Goal: Task Accomplishment & Management: Manage account settings

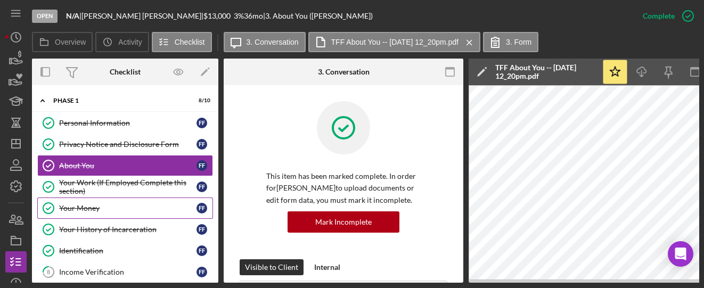
scroll to position [355, 0]
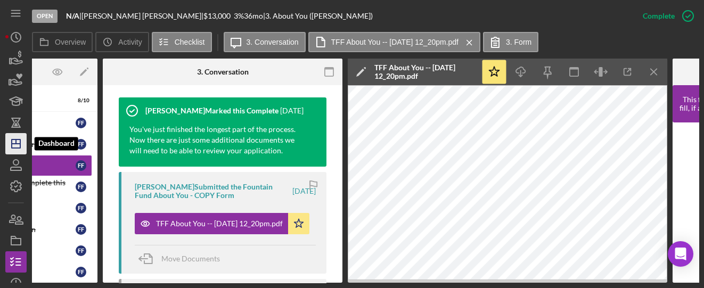
click at [21, 152] on icon "Icon/Dashboard" at bounding box center [16, 143] width 27 height 27
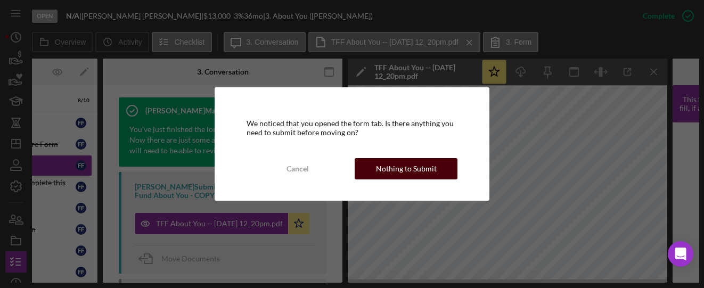
click at [423, 170] on div "Nothing to Submit" at bounding box center [406, 168] width 61 height 21
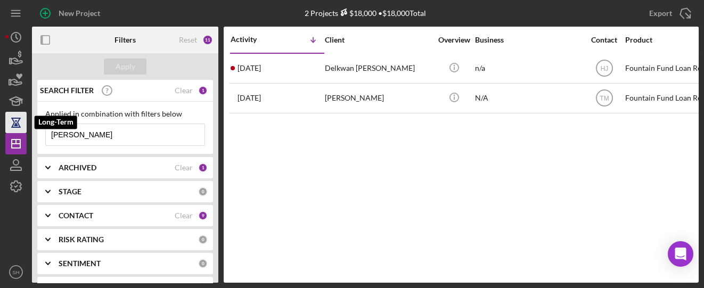
drag, startPoint x: 84, startPoint y: 132, endPoint x: 7, endPoint y: 128, distance: 77.3
click at [7, 128] on div "New Project 2 Projects $18,000 • $18,000 Total [PERSON_NAME] Export Icon/Export…" at bounding box center [351, 141] width 693 height 283
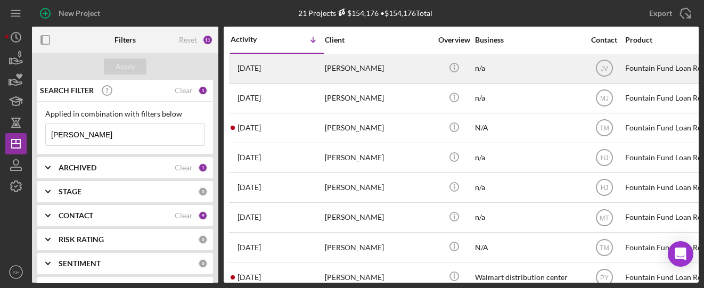
type input "[PERSON_NAME]"
click at [358, 76] on div "[PERSON_NAME]" at bounding box center [378, 68] width 106 height 28
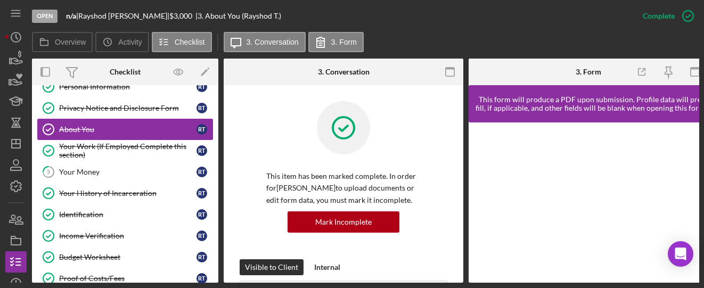
scroll to position [52, 0]
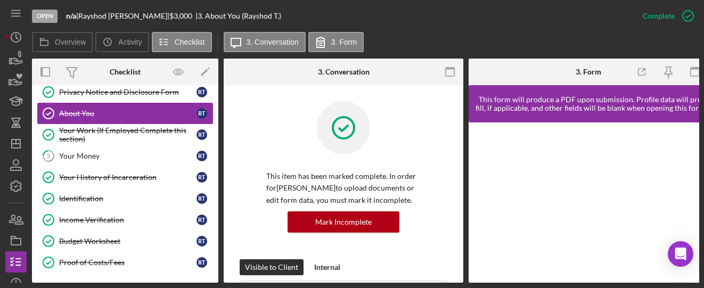
click at [121, 116] on div "About You" at bounding box center [127, 113] width 137 height 9
click at [105, 110] on div "About You" at bounding box center [127, 113] width 137 height 9
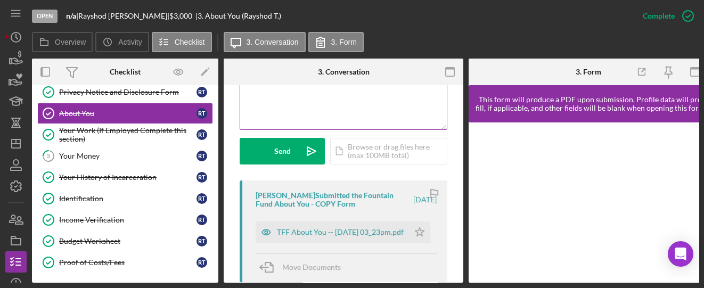
scroll to position [355, 0]
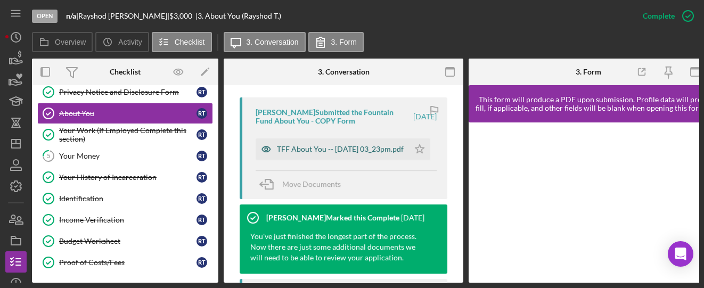
click at [308, 145] on div "TFF About You -- [DATE] 03_23pm.pdf" at bounding box center [340, 149] width 127 height 9
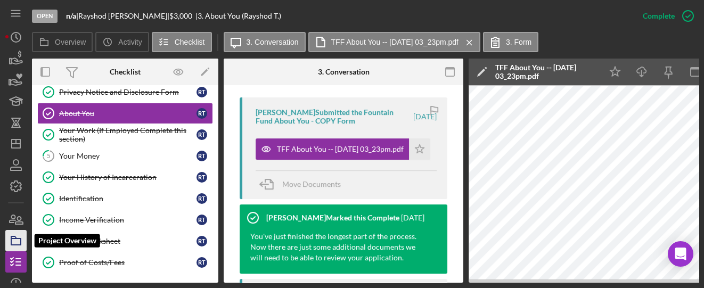
scroll to position [0, 0]
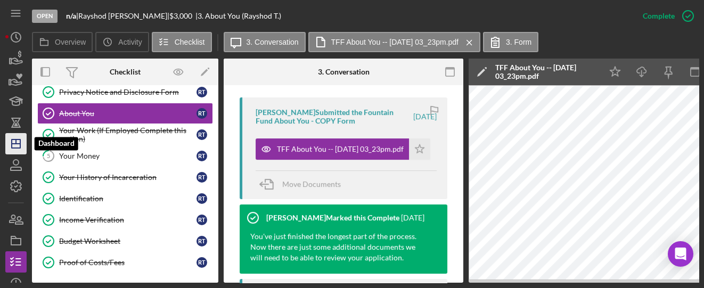
click at [19, 147] on polygon "button" at bounding box center [16, 144] width 9 height 9
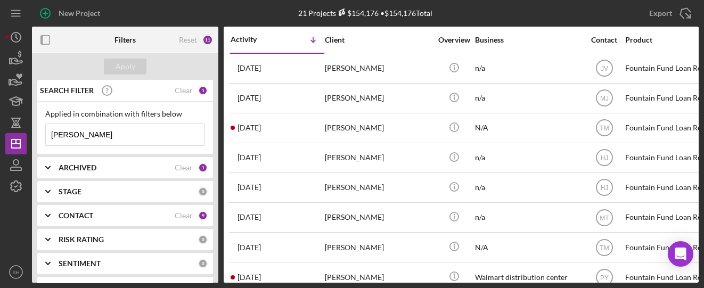
click at [52, 214] on icon "Icon/Expander" at bounding box center [48, 215] width 27 height 27
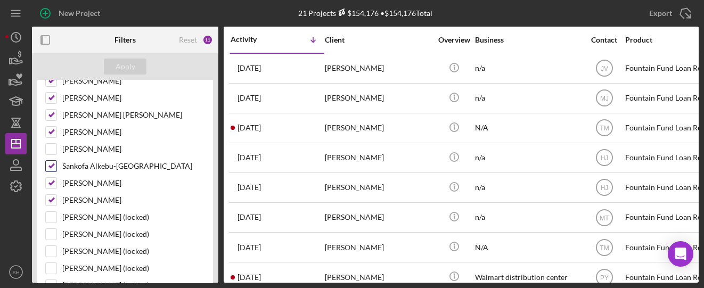
scroll to position [142, 0]
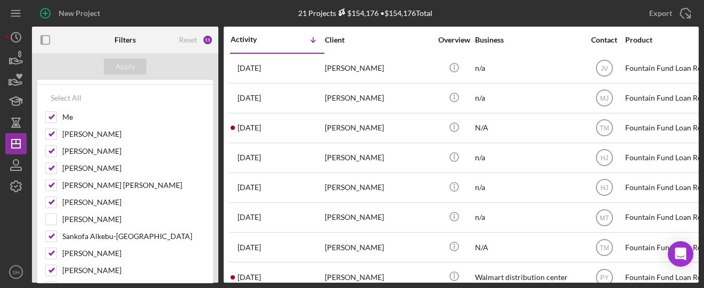
click at [171, 69] on div "Apply" at bounding box center [125, 66] width 186 height 27
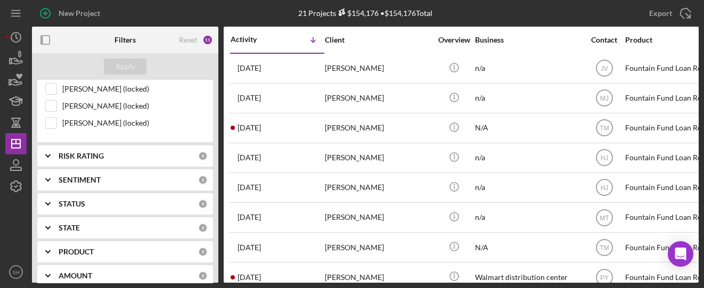
scroll to position [497, 0]
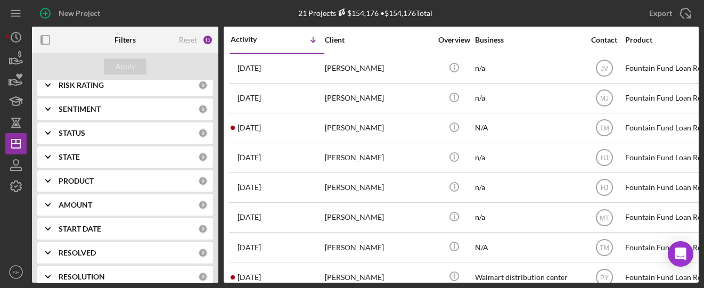
click at [45, 171] on icon "Icon/Expander" at bounding box center [48, 181] width 27 height 27
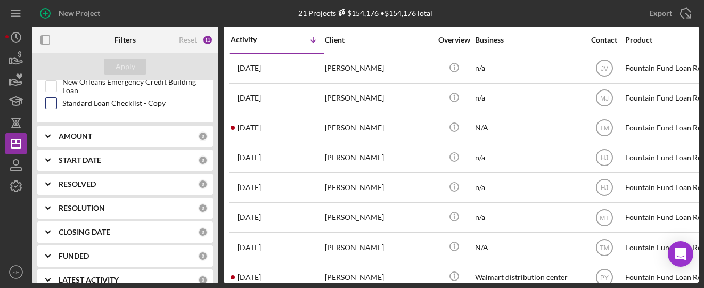
scroll to position [743, 0]
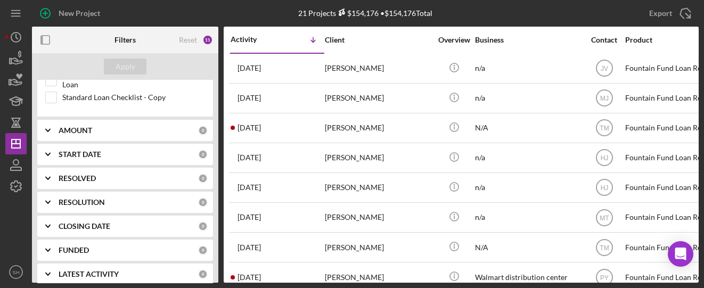
click at [40, 261] on icon "Icon/Expander" at bounding box center [48, 274] width 27 height 27
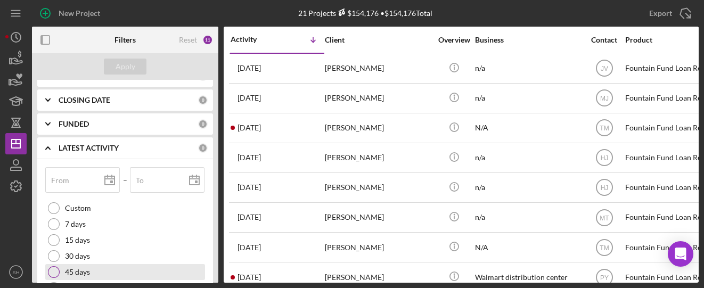
scroll to position [886, 0]
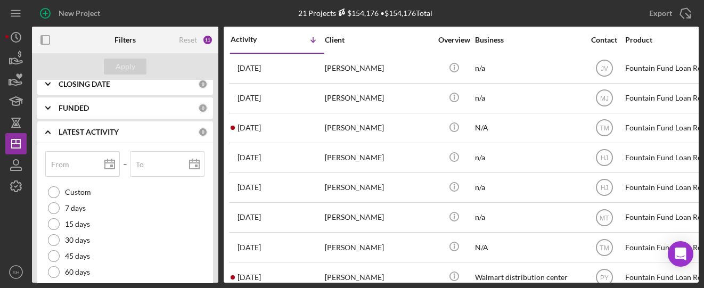
click at [50, 126] on icon "Icon/Expander" at bounding box center [48, 132] width 27 height 27
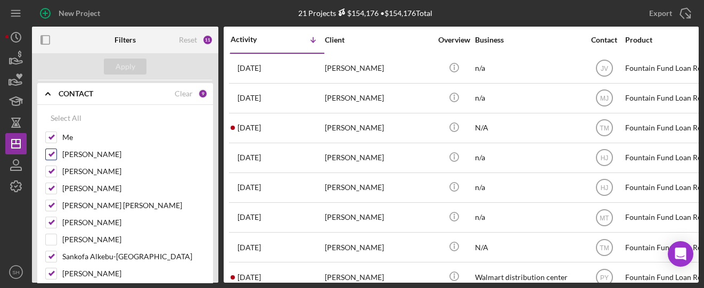
scroll to position [104, 0]
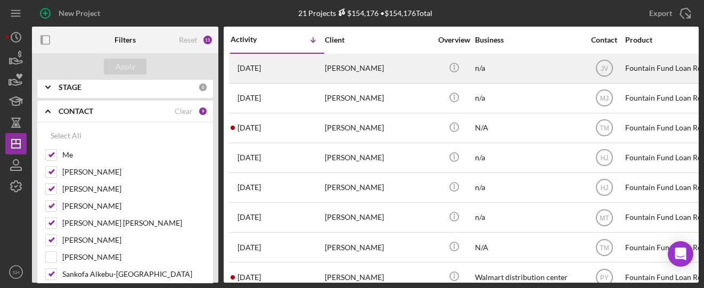
click at [337, 80] on div "[PERSON_NAME]" at bounding box center [378, 68] width 106 height 28
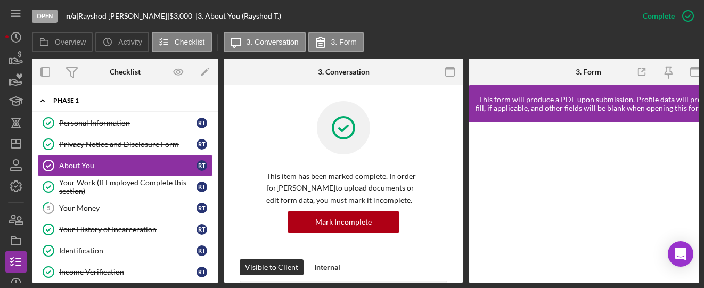
click at [66, 102] on div "Phase 1" at bounding box center [129, 100] width 152 height 6
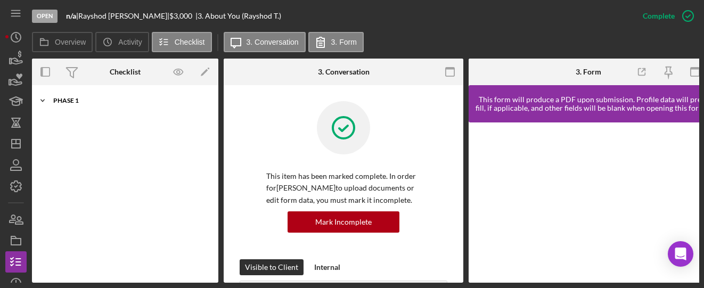
click at [46, 101] on icon "Icon/Expander" at bounding box center [42, 100] width 21 height 21
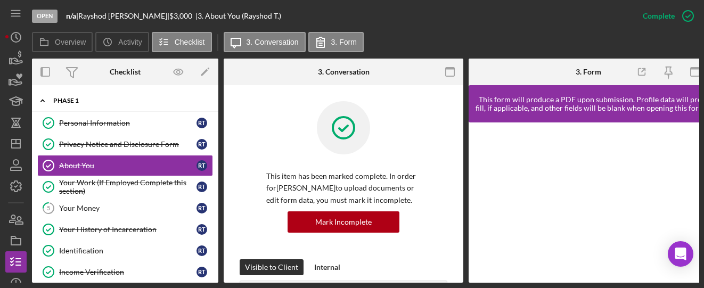
click at [46, 101] on icon "Icon/Expander" at bounding box center [42, 100] width 21 height 21
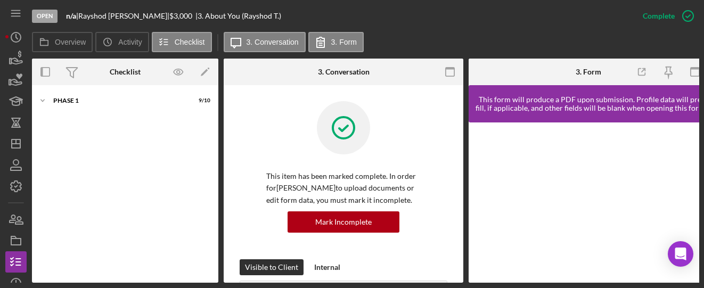
click at [28, 146] on nav "Icon/Menu Icon/Dashboard Dashboard Navigation Divider Mobile Checklist Navigati…" at bounding box center [18, 141] width 27 height 283
click at [17, 144] on line "button" at bounding box center [16, 144] width 9 height 0
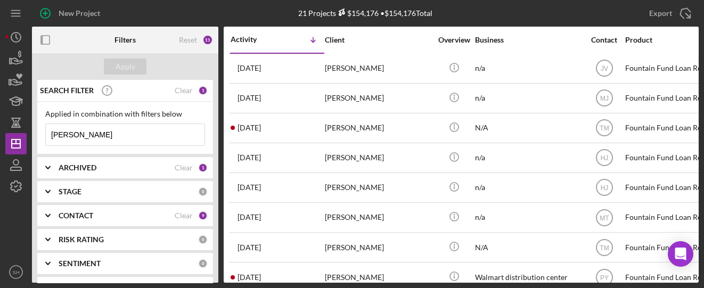
click at [49, 196] on icon "Icon/Expander" at bounding box center [48, 191] width 27 height 27
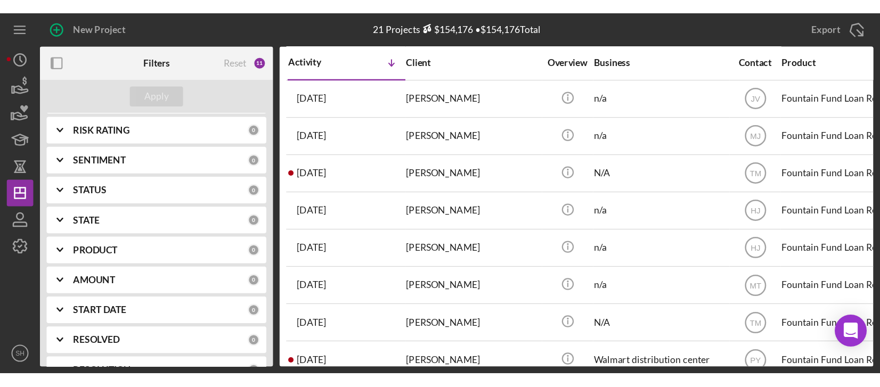
scroll to position [284, 0]
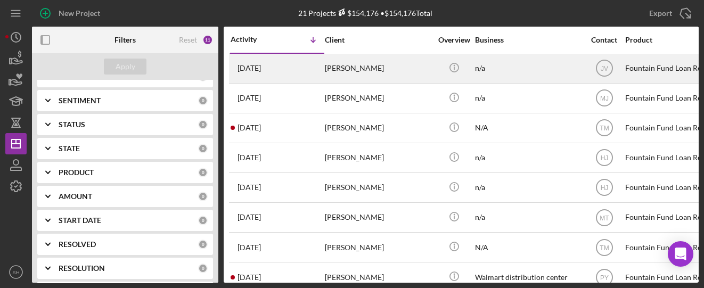
click at [294, 64] on div "[DATE] [PERSON_NAME]" at bounding box center [277, 68] width 93 height 28
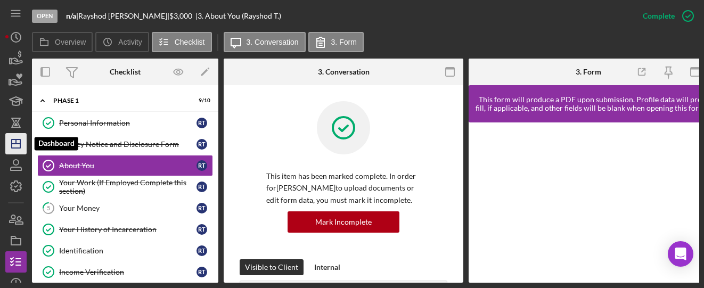
click at [10, 142] on icon "Icon/Dashboard" at bounding box center [16, 143] width 27 height 27
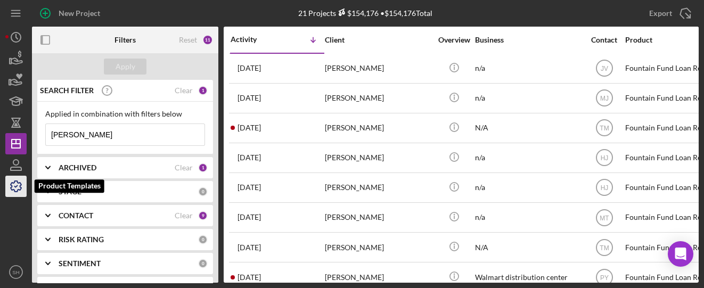
click at [15, 187] on polyline "button" at bounding box center [16, 187] width 3 height 2
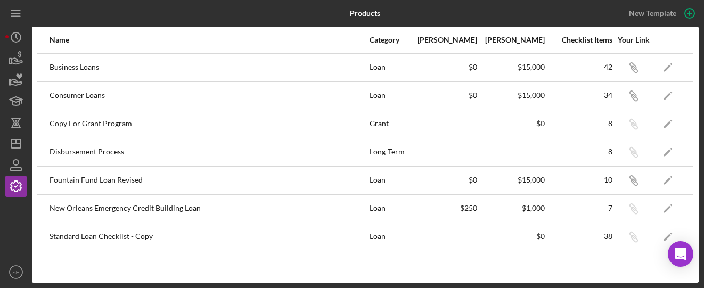
click at [10, 220] on div at bounding box center [15, 229] width 21 height 64
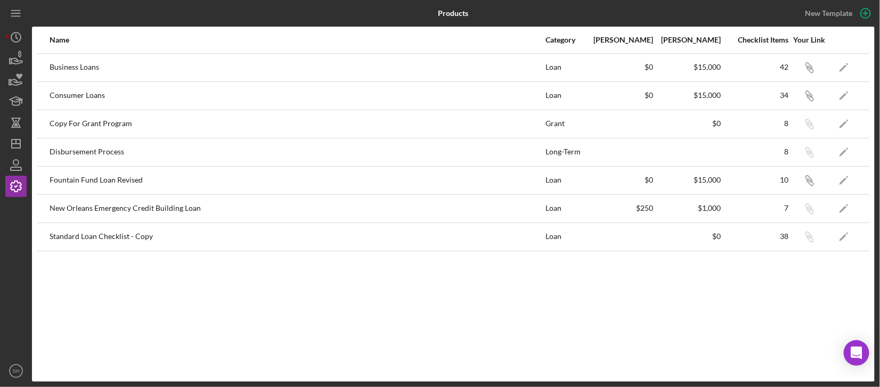
click at [641, 288] on div "Name Category Min Amount Max Amount Checklist Items Your Link Business Loans Lo…" at bounding box center [453, 204] width 842 height 355
click at [14, 288] on text "SH" at bounding box center [15, 371] width 7 height 6
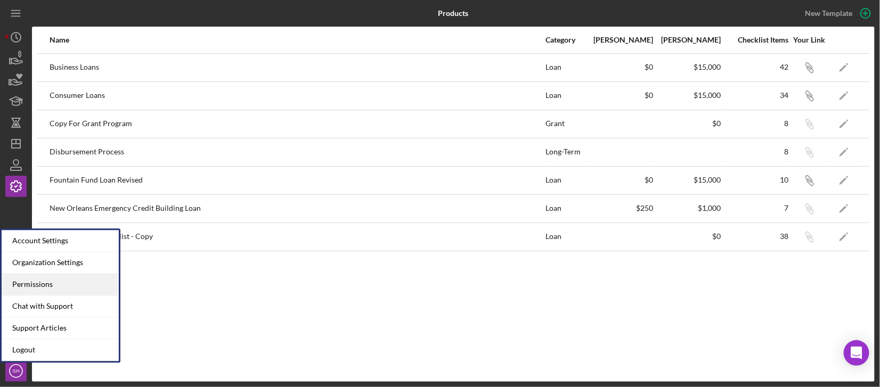
click at [58, 282] on div "Permissions" at bounding box center [60, 285] width 117 height 22
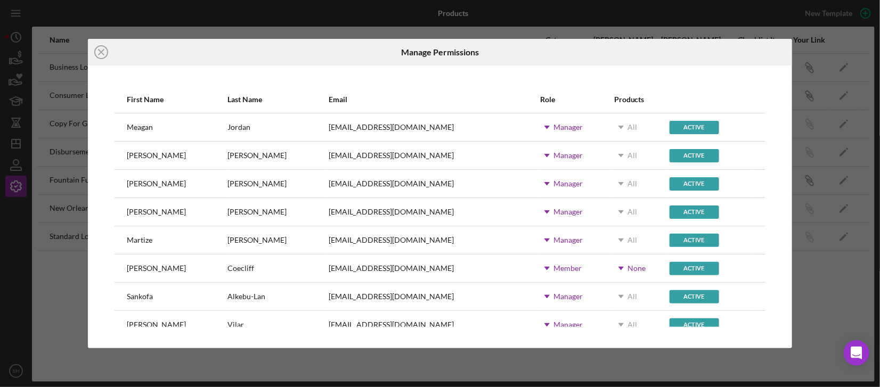
click at [19, 288] on div "Icon/Close Manage Permissions First Name Last Name Email Role Products [PERSON_…" at bounding box center [440, 193] width 880 height 387
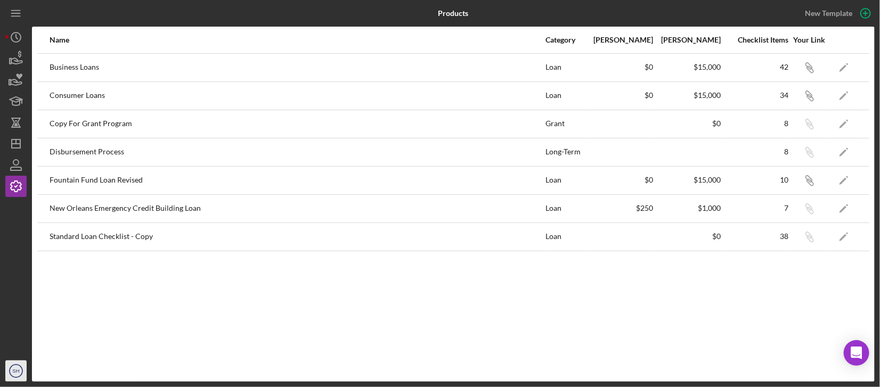
click at [16, 288] on circle "button" at bounding box center [16, 371] width 13 height 13
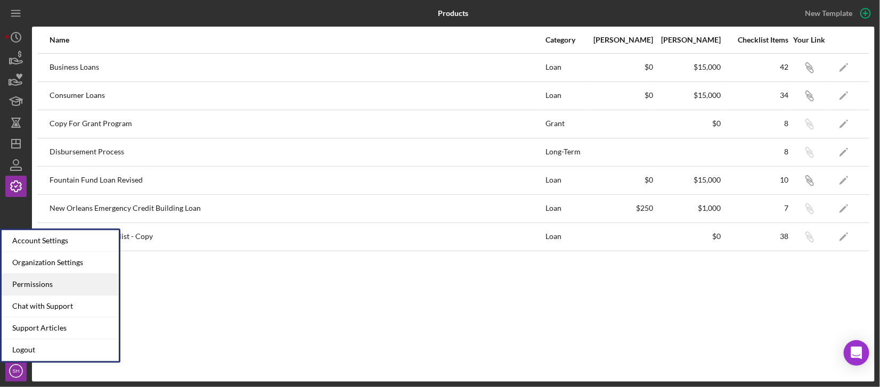
click at [46, 281] on div "Permissions" at bounding box center [60, 285] width 117 height 22
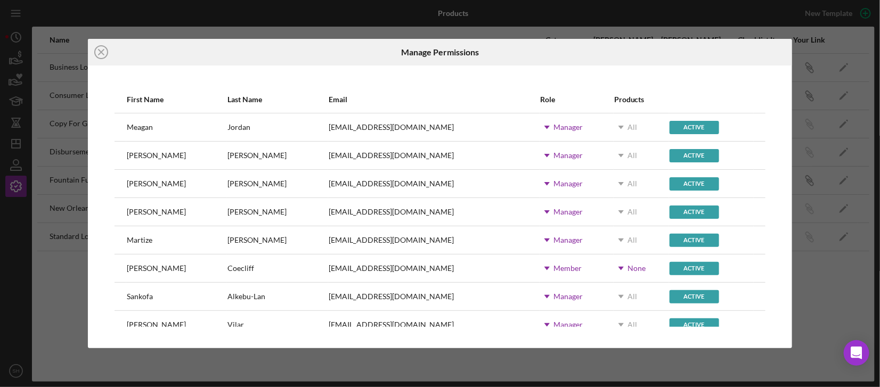
scroll to position [71, 0]
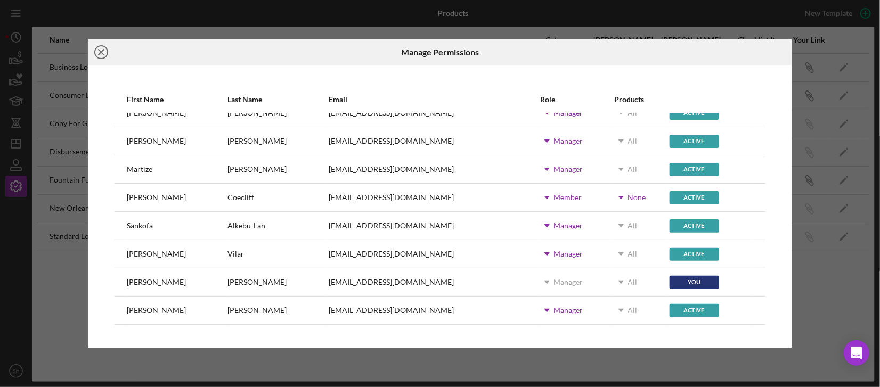
click at [100, 54] on line at bounding box center [101, 52] width 5 height 5
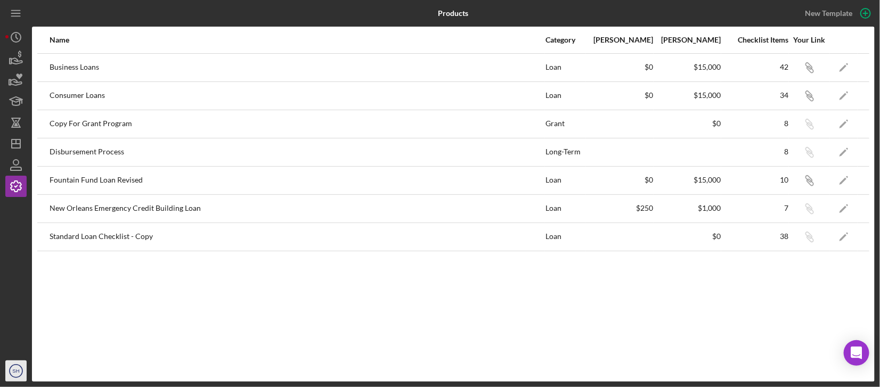
click at [14, 288] on icon "SH" at bounding box center [15, 371] width 21 height 27
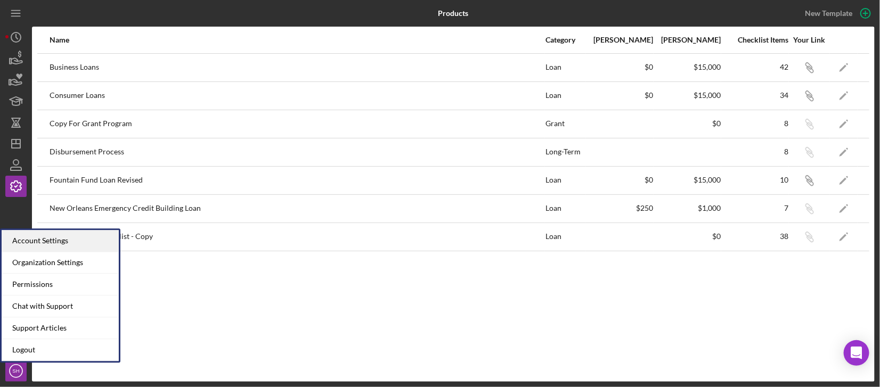
click at [32, 238] on div "Account Settings" at bounding box center [60, 241] width 117 height 22
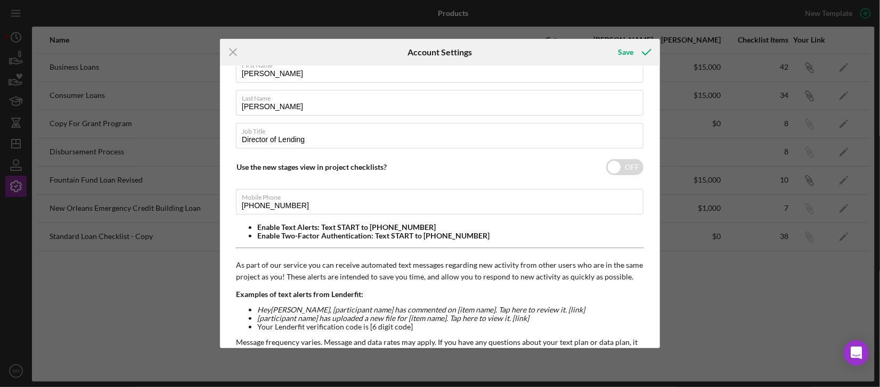
scroll to position [48, 0]
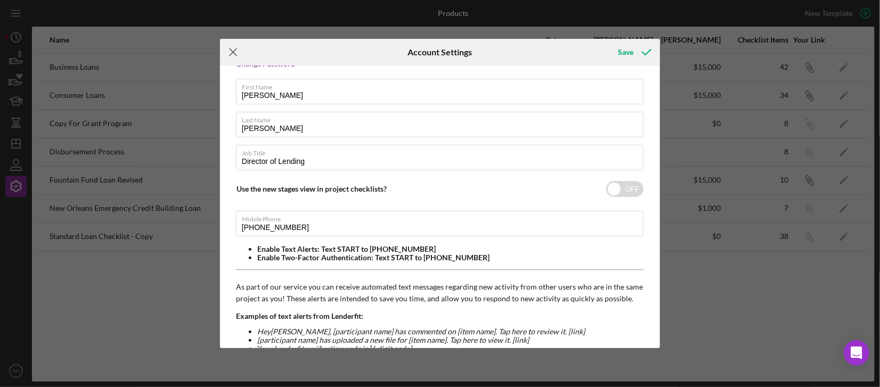
click at [242, 52] on icon "Icon/Menu Close" at bounding box center [233, 52] width 27 height 27
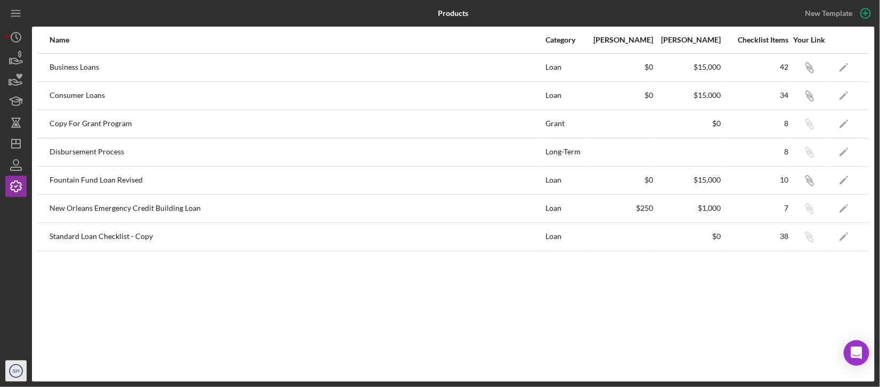
click at [11, 288] on circle "button" at bounding box center [16, 371] width 13 height 13
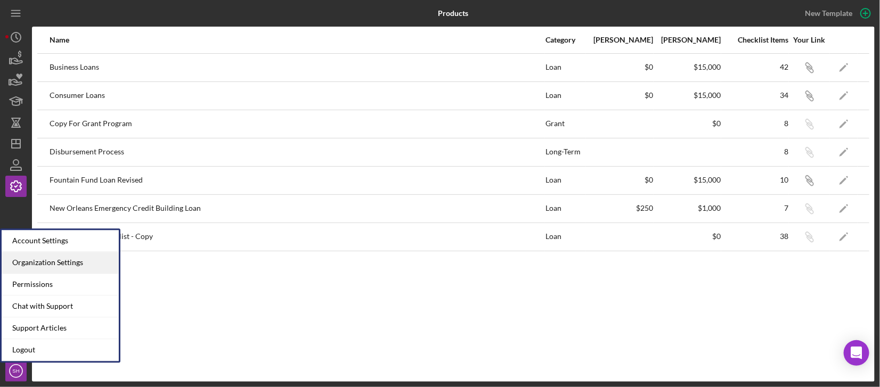
click at [46, 264] on div "Organization Settings" at bounding box center [60, 263] width 117 height 22
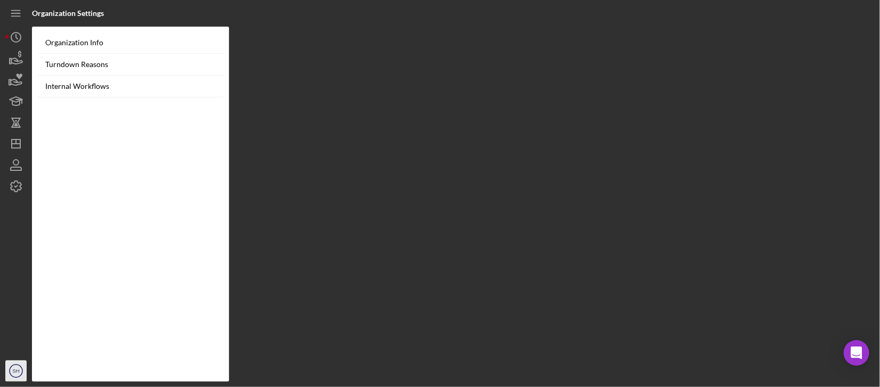
click at [15, 288] on icon "SH" at bounding box center [15, 371] width 21 height 27
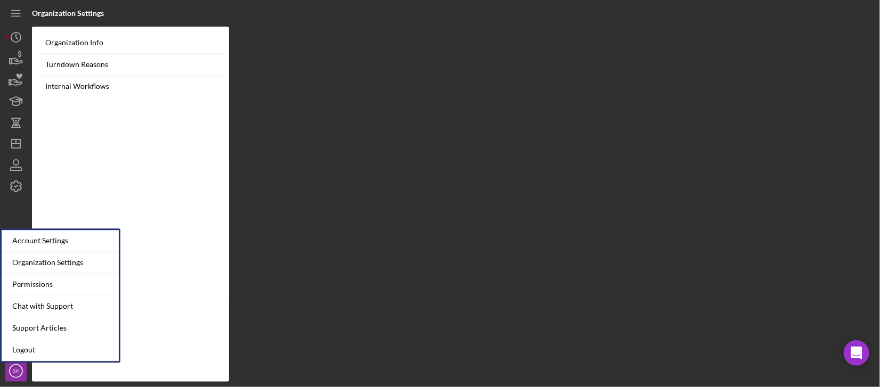
click at [26, 214] on div at bounding box center [15, 278] width 21 height 163
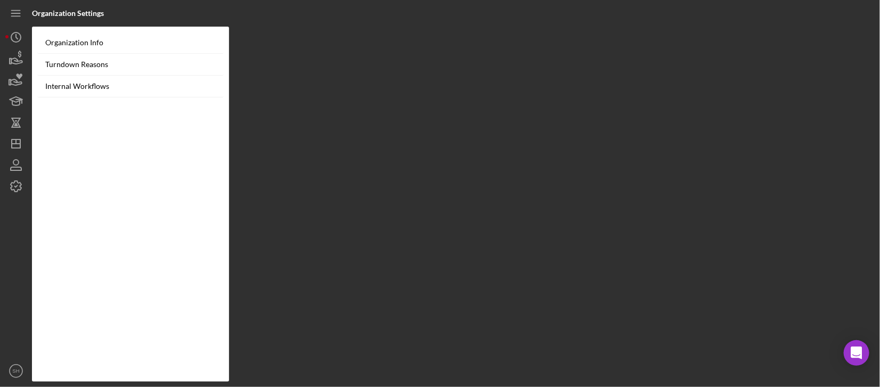
click at [24, 214] on div at bounding box center [15, 278] width 21 height 163
click at [431, 239] on div "Organization Info Turndown Reasons Internal Workflows" at bounding box center [453, 204] width 842 height 355
click at [12, 140] on polygon "button" at bounding box center [16, 144] width 9 height 9
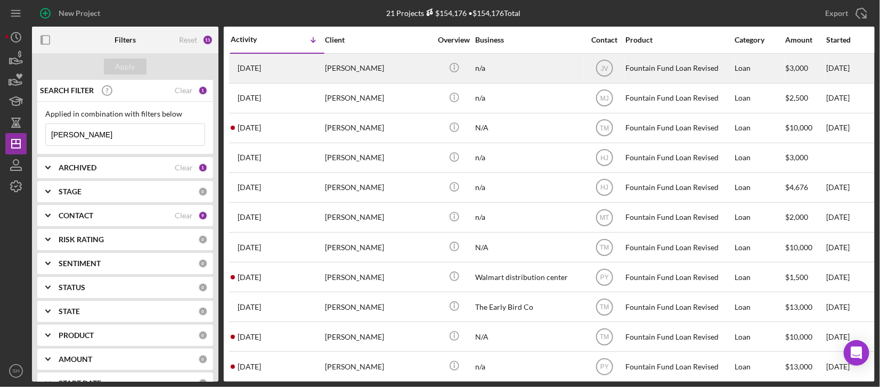
click at [321, 72] on div "[DATE] [PERSON_NAME]" at bounding box center [277, 68] width 93 height 28
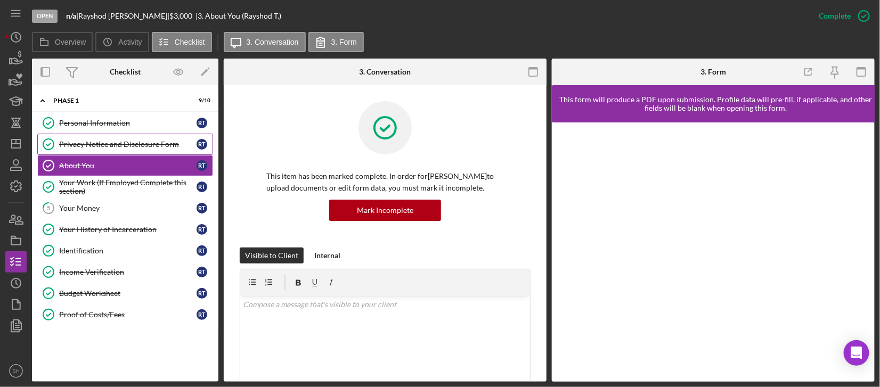
click at [97, 144] on div "Privacy Notice and Disclosure Form" at bounding box center [127, 144] width 137 height 9
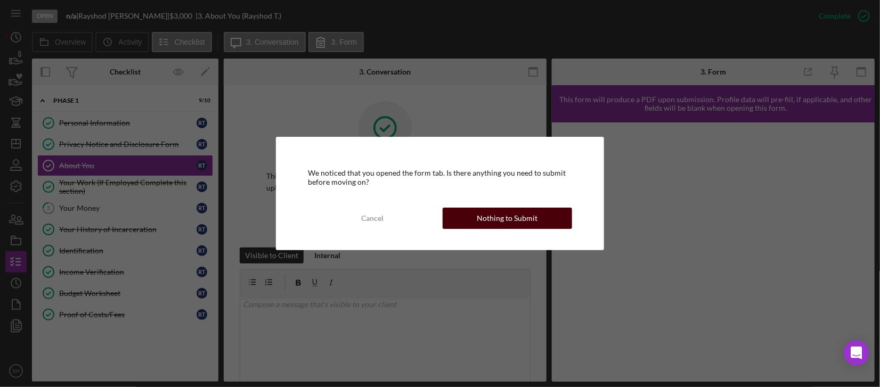
click at [499, 213] on div "Nothing to Submit" at bounding box center [507, 218] width 61 height 21
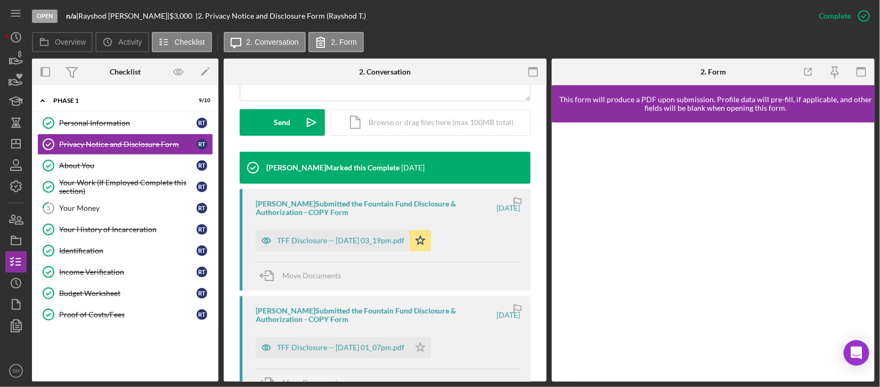
scroll to position [355, 0]
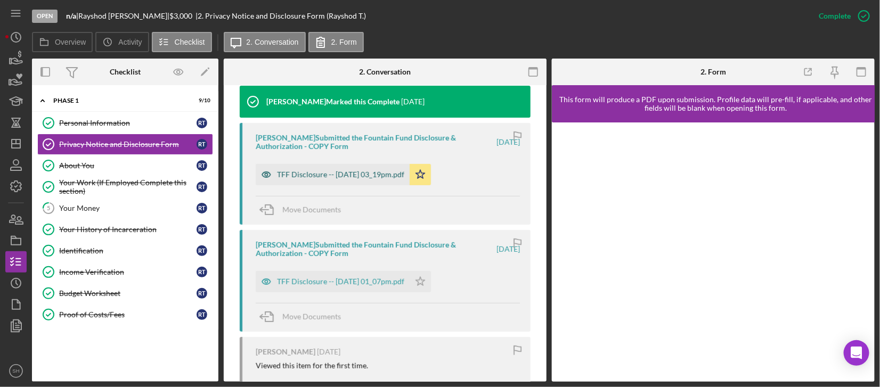
click at [329, 176] on div "TFF Disclosure -- [DATE] 03_19pm.pdf" at bounding box center [340, 174] width 127 height 9
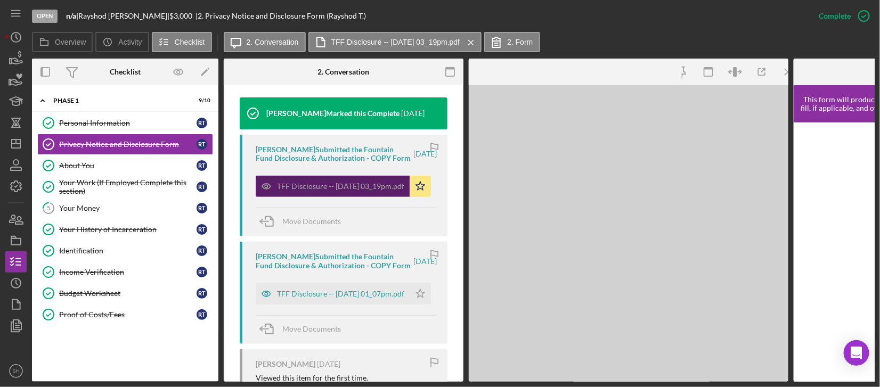
scroll to position [367, 0]
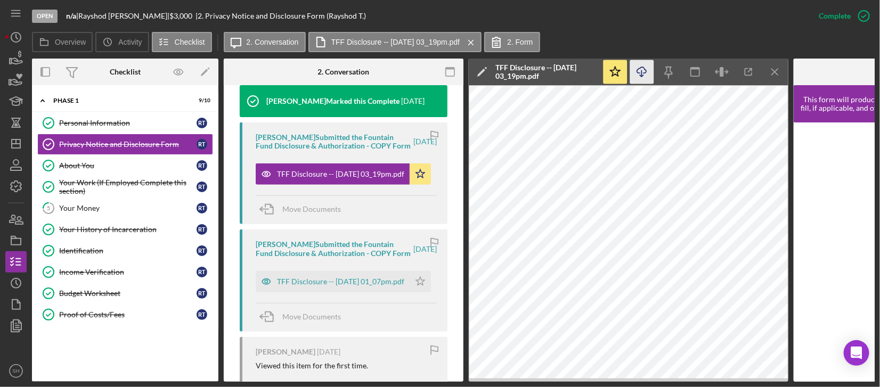
click at [637, 73] on icon "Icon/Download" at bounding box center [642, 72] width 24 height 24
click at [104, 162] on div "About You" at bounding box center [127, 165] width 137 height 9
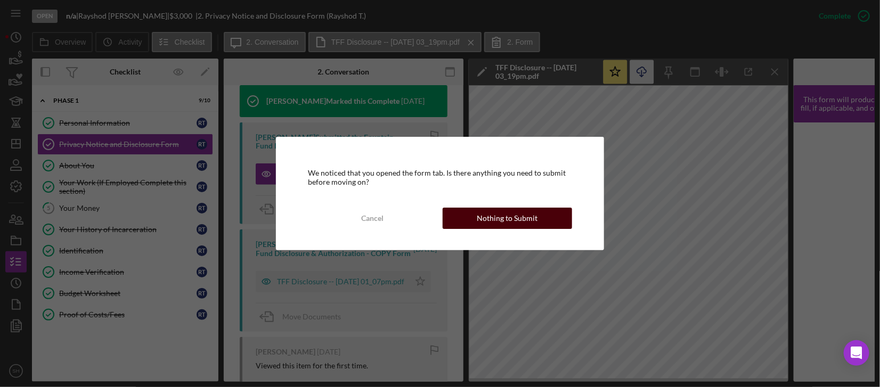
click at [474, 223] on button "Nothing to Submit" at bounding box center [506, 218] width 129 height 21
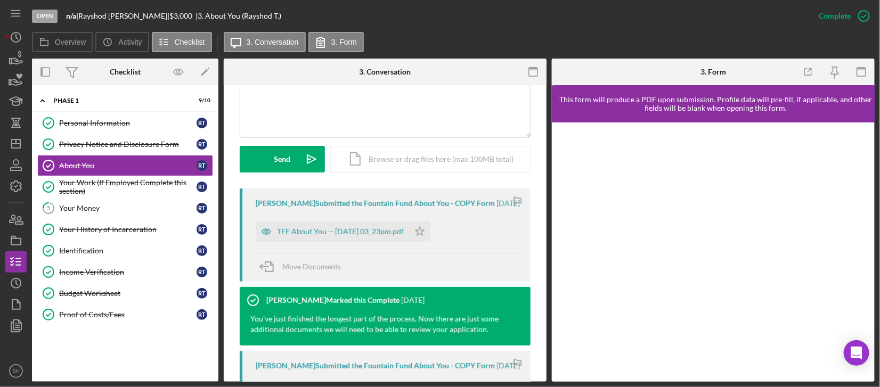
scroll to position [284, 0]
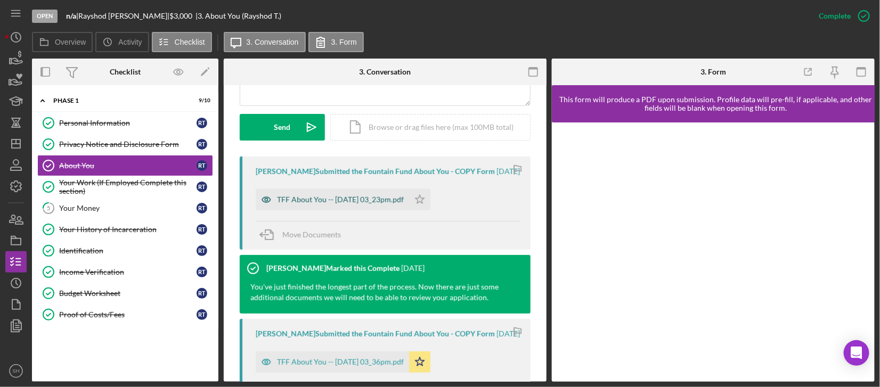
click at [299, 198] on div "TFF About You -- [DATE] 03_23pm.pdf" at bounding box center [340, 199] width 127 height 9
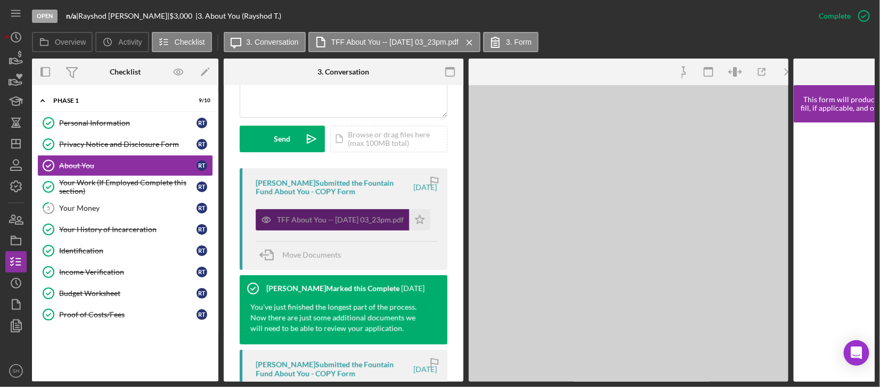
scroll to position [296, 0]
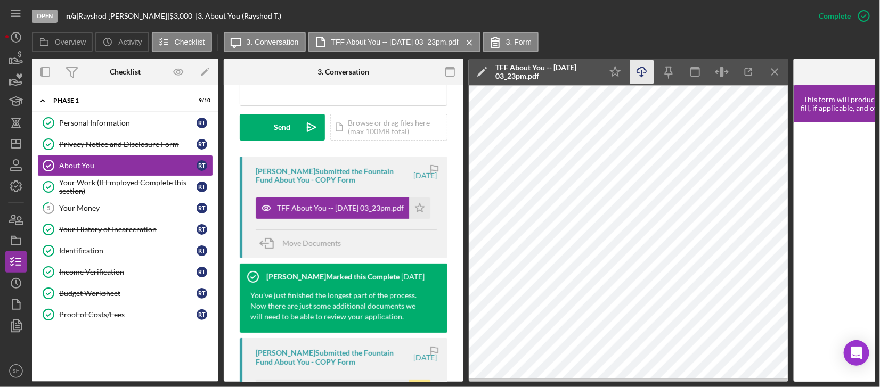
click at [641, 76] on polyline "button" at bounding box center [642, 76] width 4 height 2
click at [96, 184] on div "Your Work (If Employed Complete this section)" at bounding box center [127, 186] width 137 height 17
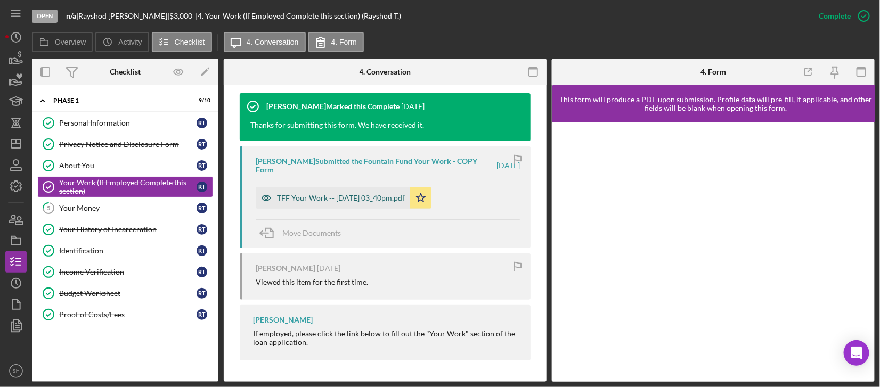
click at [312, 200] on div "TFF Your Work -- [DATE] 03_40pm.pdf" at bounding box center [333, 197] width 154 height 21
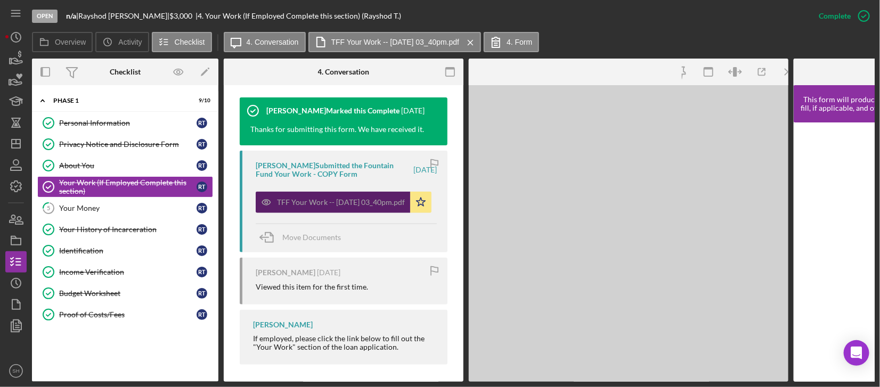
scroll to position [367, 0]
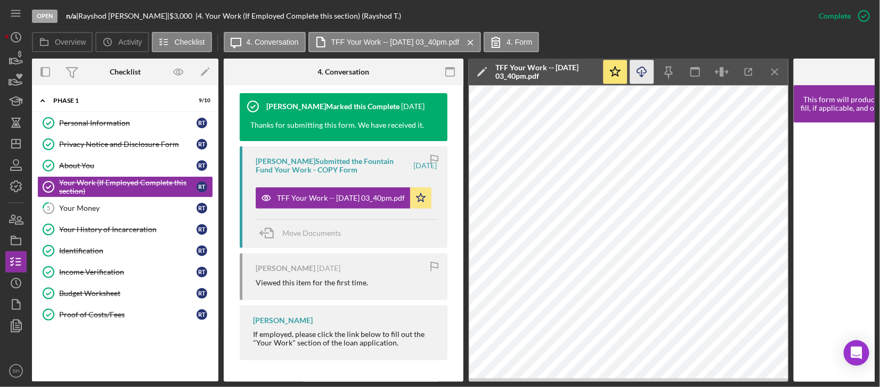
click at [644, 73] on icon "button" at bounding box center [641, 70] width 9 height 6
click at [82, 211] on div "Your Money" at bounding box center [127, 208] width 137 height 9
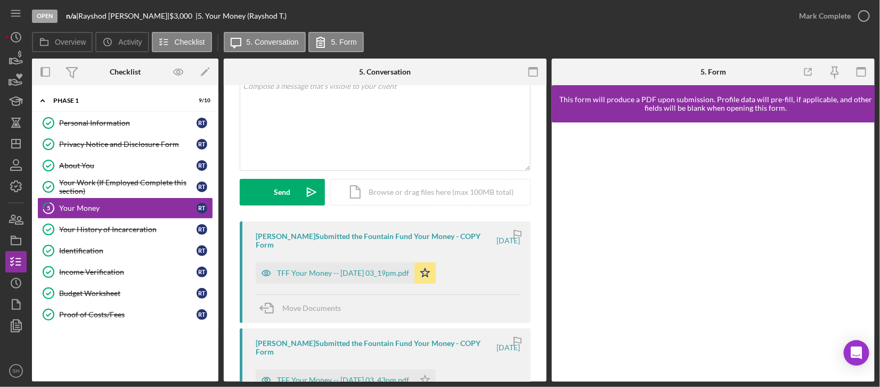
scroll to position [142, 0]
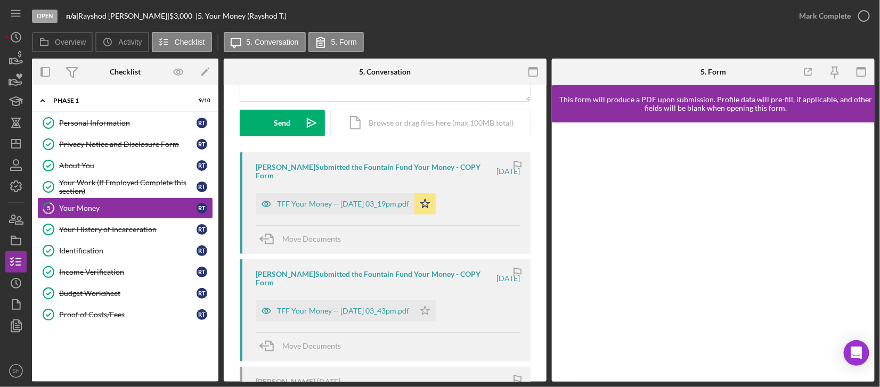
click at [311, 211] on div "[PERSON_NAME] Submitted the Fountain Fund Your Money - COPY Form [DATE] TFF You…" at bounding box center [385, 203] width 291 height 102
click at [307, 188] on div "TFF Your Money -- [DATE] 03_19pm.pdf Icon/Star" at bounding box center [348, 201] width 185 height 27
click at [300, 193] on div "TFF Your Money -- [DATE] 03_19pm.pdf" at bounding box center [335, 203] width 159 height 21
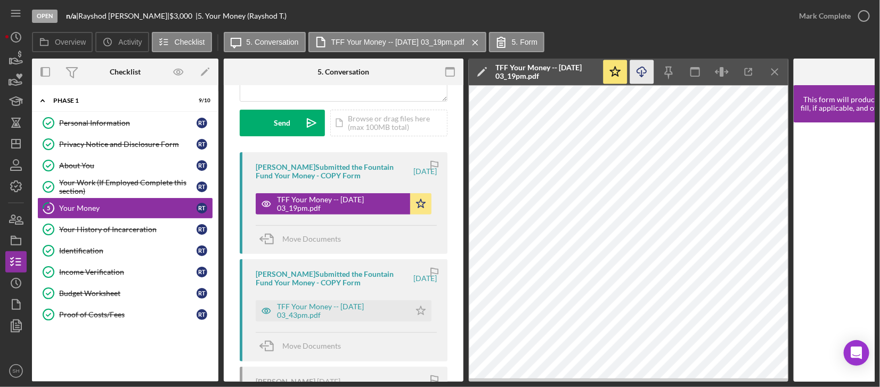
click at [641, 77] on polyline "button" at bounding box center [642, 76] width 4 height 2
click at [101, 228] on div "Your History of Incarceration" at bounding box center [127, 229] width 137 height 9
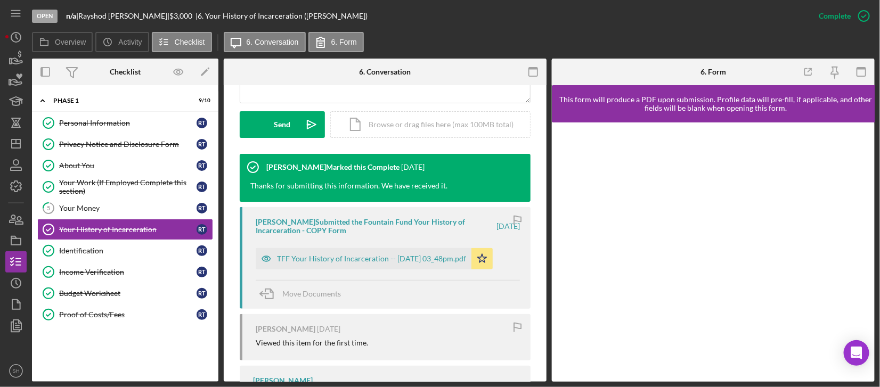
scroll to position [355, 0]
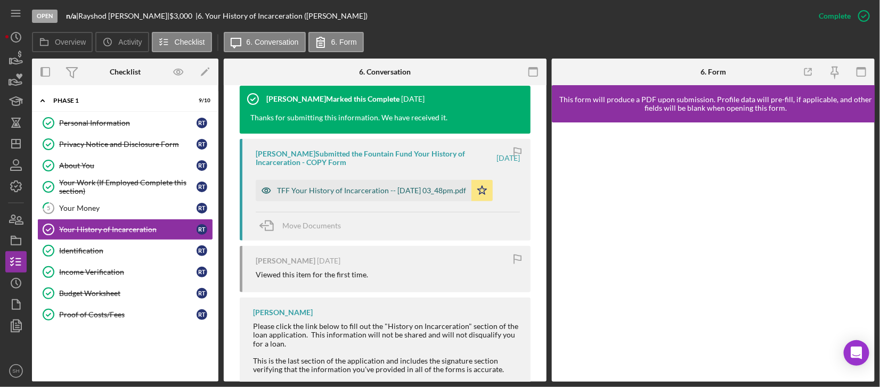
click at [316, 196] on div "TFF Your History of Incarceration -- [DATE] 03_48pm.pdf" at bounding box center [364, 190] width 216 height 21
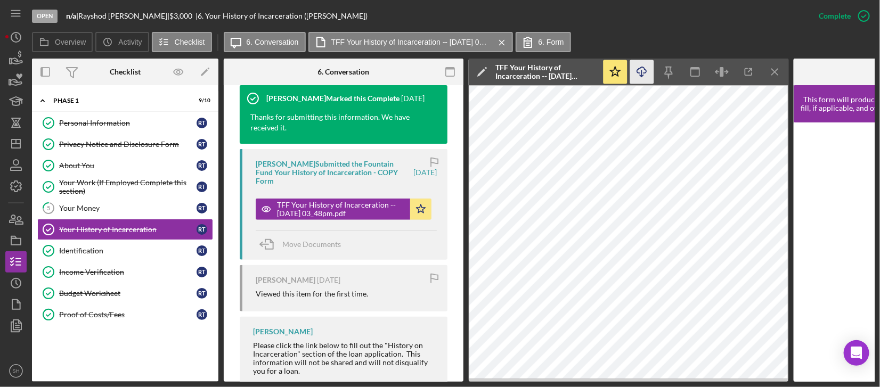
click at [637, 76] on icon "Icon/Download" at bounding box center [642, 72] width 24 height 24
click at [56, 241] on icon "Identification" at bounding box center [48, 250] width 27 height 27
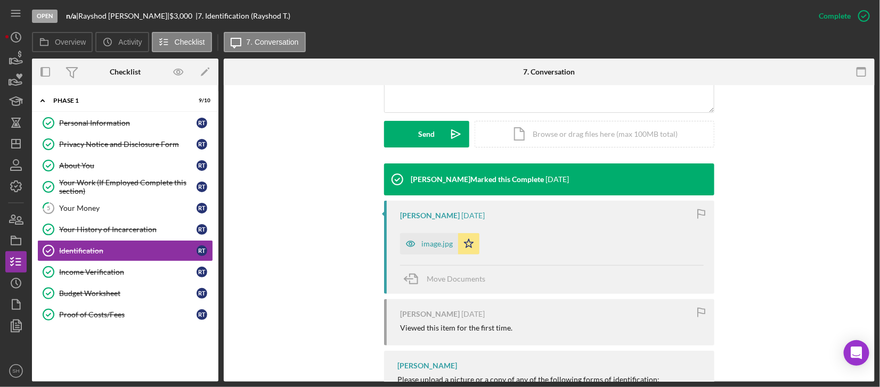
scroll to position [355, 0]
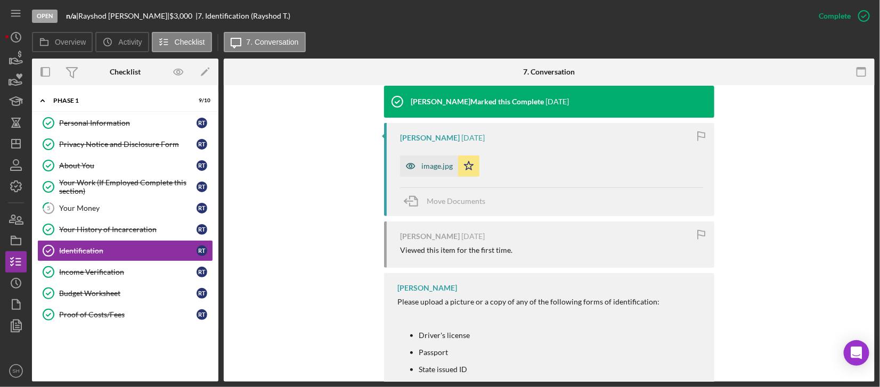
click at [433, 166] on div "image.jpg" at bounding box center [436, 166] width 31 height 9
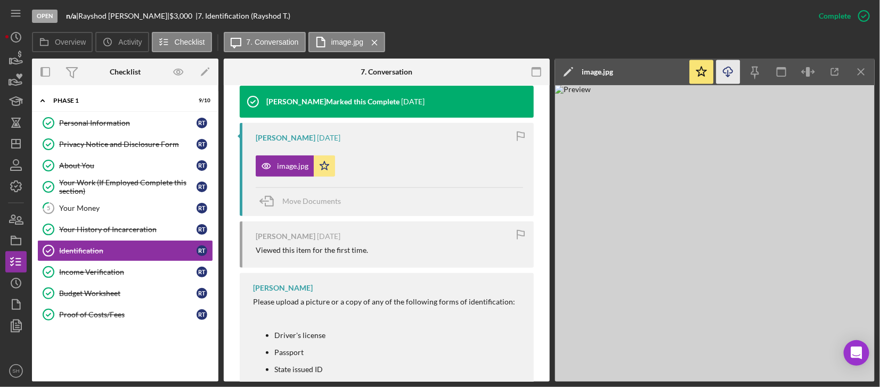
click at [703, 75] on icon "Icon/Download" at bounding box center [728, 72] width 24 height 24
click at [59, 271] on div "Income Verification" at bounding box center [127, 272] width 137 height 9
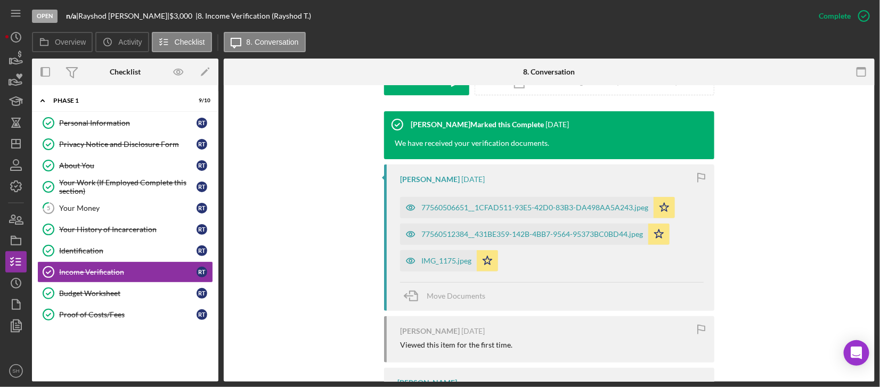
scroll to position [259, 0]
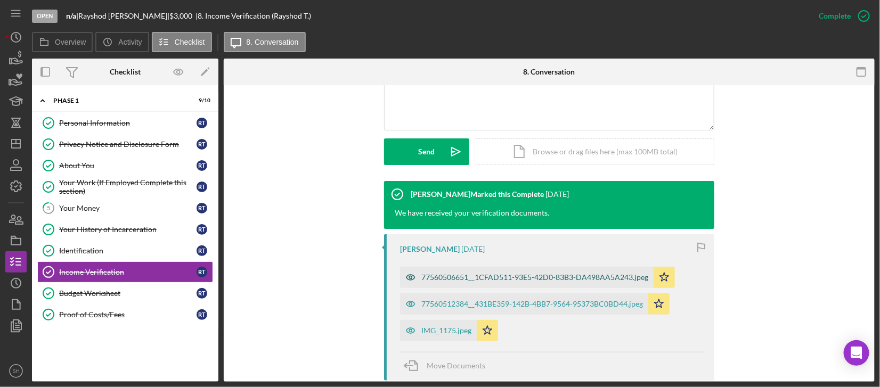
click at [524, 280] on div "77560506651__1CFAD511-93E5-42D0-83B3-DA498AA5A243.jpeg" at bounding box center [534, 277] width 227 height 9
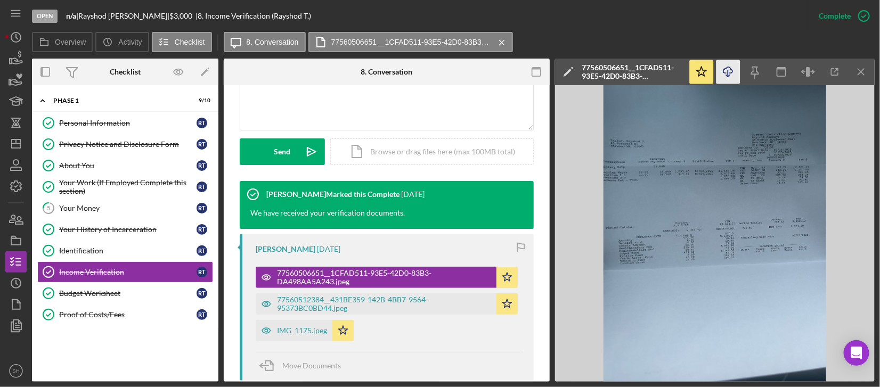
click at [703, 66] on icon "Icon/Download" at bounding box center [728, 72] width 24 height 24
click at [356, 288] on div "77560512384__431BE359-142B-4BB7-9564-95373BC0BD44.jpeg" at bounding box center [384, 304] width 214 height 17
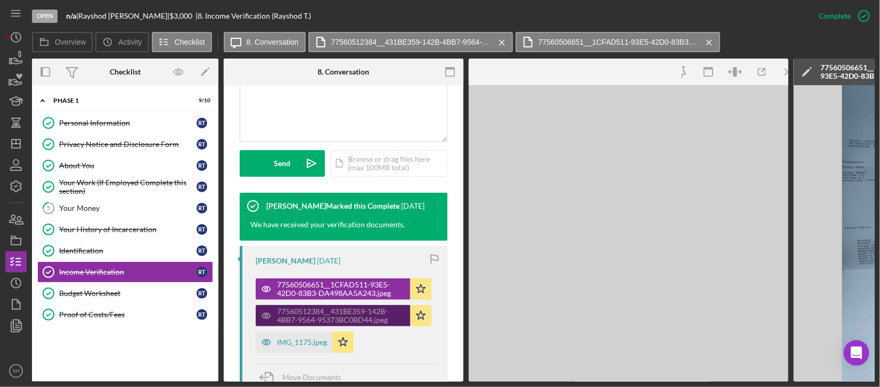
scroll to position [272, 0]
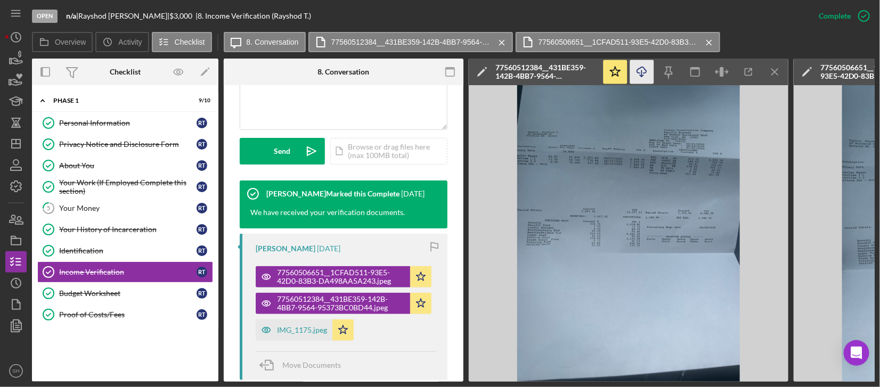
click at [642, 75] on line "button" at bounding box center [642, 73] width 0 height 6
click at [306, 288] on div "IMG_1175.jpeg" at bounding box center [302, 330] width 50 height 9
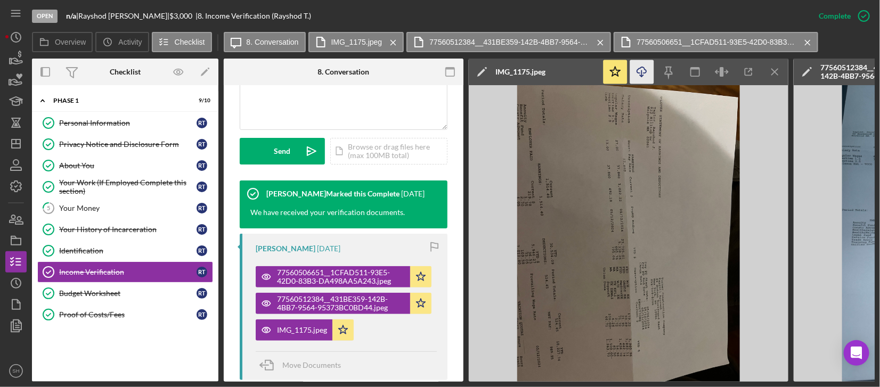
click at [643, 75] on polyline "button" at bounding box center [642, 76] width 4 height 2
click at [78, 288] on div "Budget Worksheet" at bounding box center [127, 293] width 137 height 9
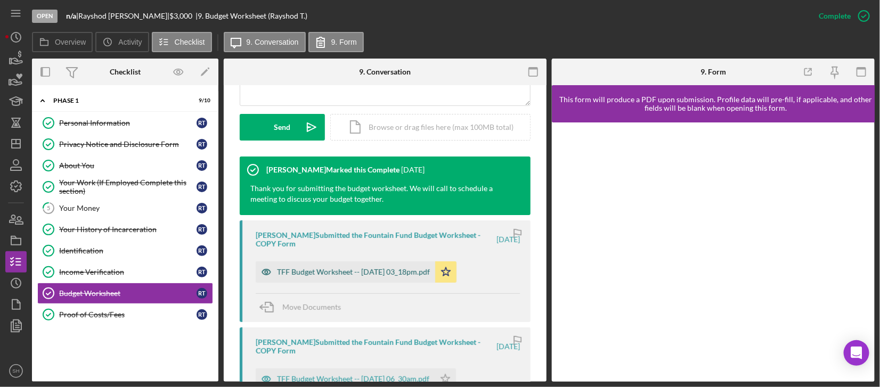
click at [320, 268] on div "TFF Budget Worksheet -- [DATE] 03_18pm.pdf" at bounding box center [353, 272] width 153 height 9
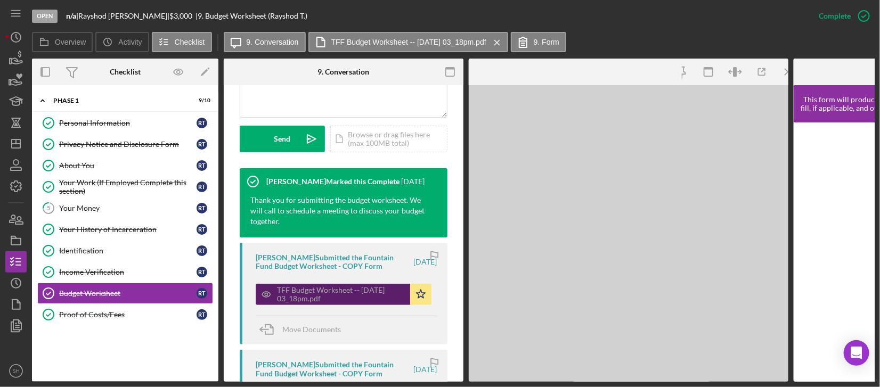
scroll to position [296, 0]
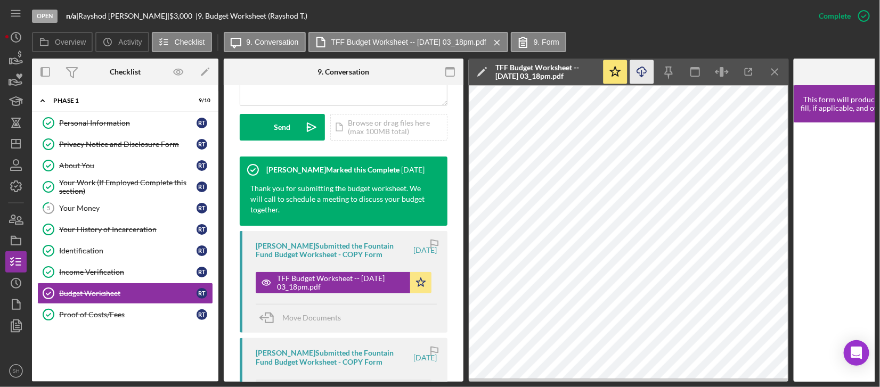
click at [642, 77] on icon "Icon/Download" at bounding box center [642, 72] width 24 height 24
click at [73, 288] on div "Proof of Costs/Fees" at bounding box center [127, 314] width 137 height 9
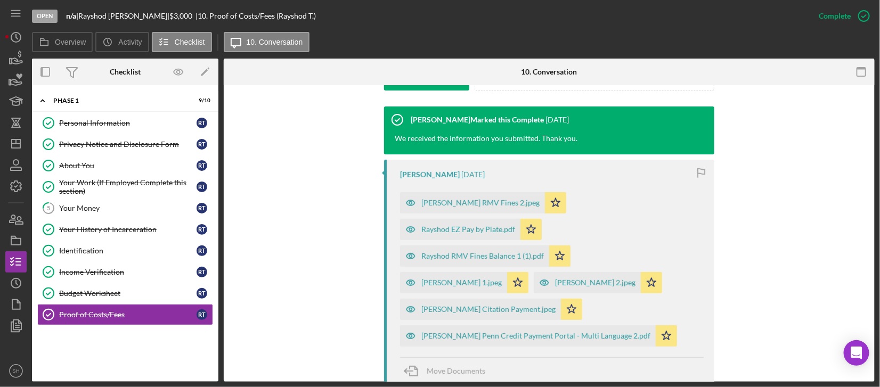
scroll to position [355, 0]
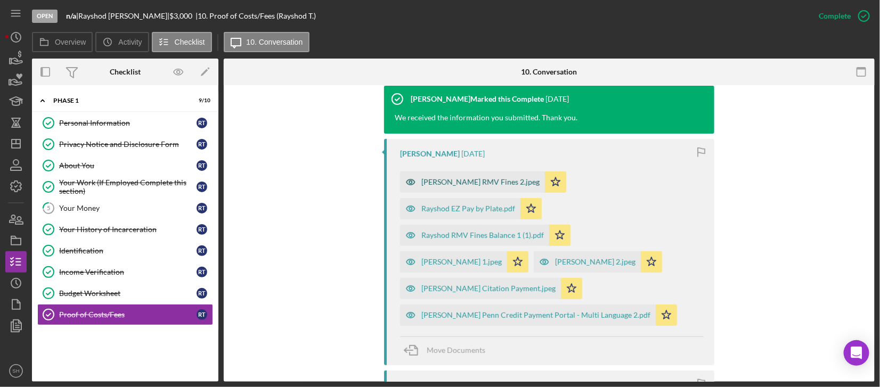
click at [486, 178] on div "[PERSON_NAME] RMV Fines 2.jpeg" at bounding box center [480, 182] width 118 height 9
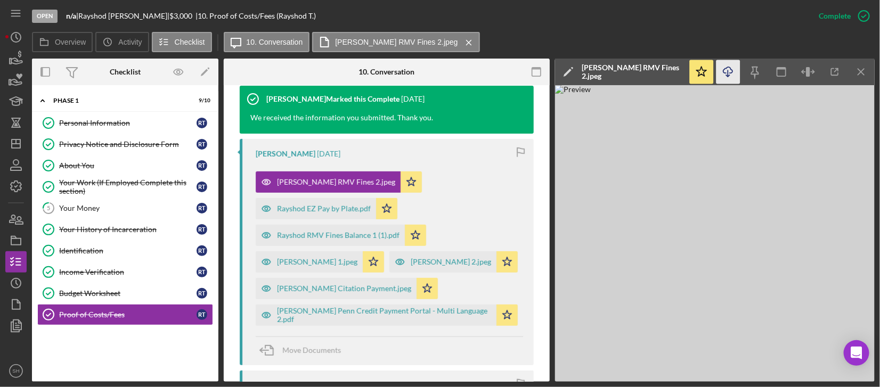
click at [703, 71] on icon "Icon/Download" at bounding box center [728, 72] width 24 height 24
click at [322, 214] on div "Rayshod EZ Pay by Plate.pdf" at bounding box center [316, 208] width 120 height 21
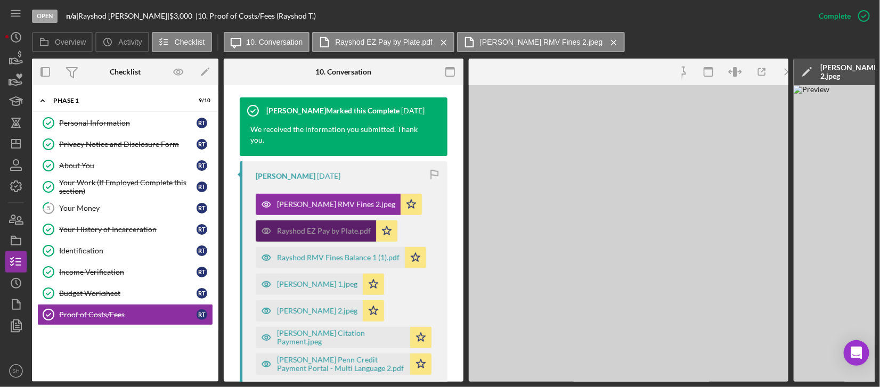
scroll to position [367, 0]
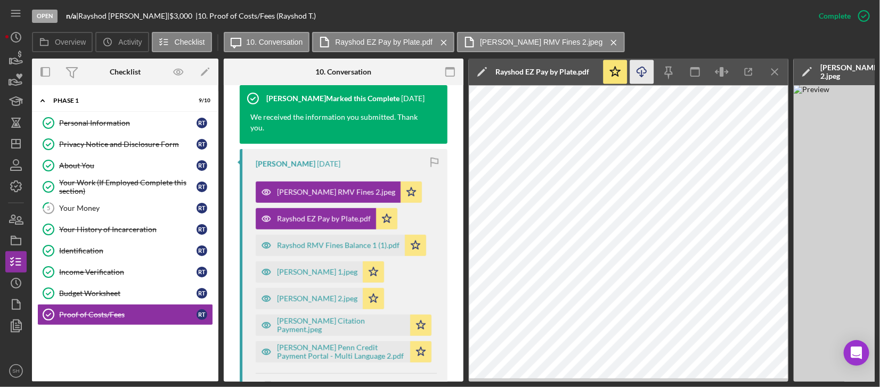
click at [638, 72] on icon "Icon/Download" at bounding box center [642, 72] width 24 height 24
click at [311, 247] on div "Rayshod RMV Fines Balance 1 (1).pdf" at bounding box center [338, 245] width 122 height 9
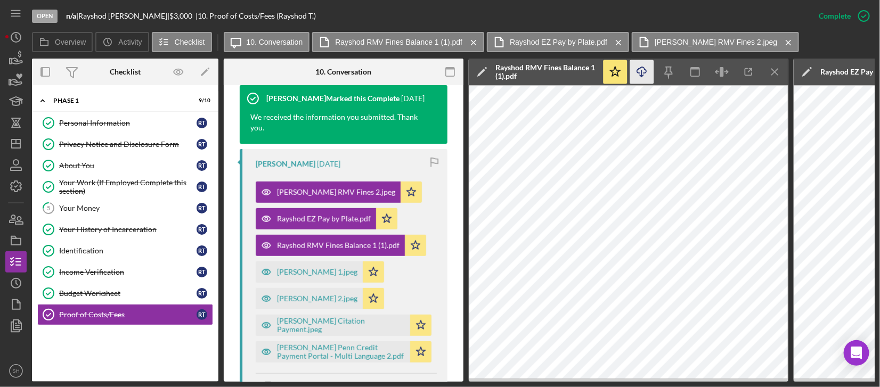
click at [638, 77] on icon "Icon/Download" at bounding box center [642, 72] width 24 height 24
click at [318, 276] on div "[PERSON_NAME] 1.jpeg" at bounding box center [317, 272] width 80 height 9
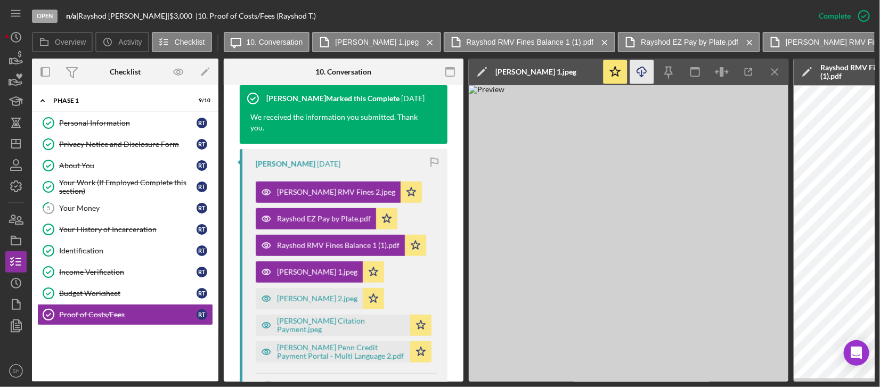
click at [642, 72] on icon "Icon/Download" at bounding box center [642, 72] width 24 height 24
click at [311, 288] on div "[PERSON_NAME] 2.jpeg" at bounding box center [317, 298] width 80 height 9
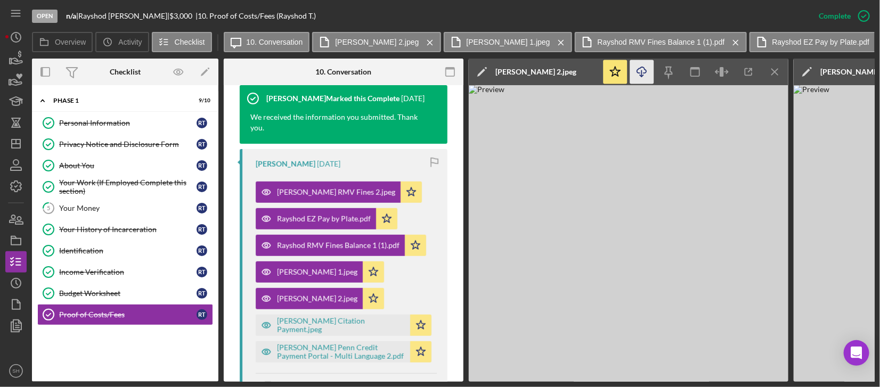
click at [638, 73] on icon "Icon/Download" at bounding box center [642, 72] width 24 height 24
click at [331, 288] on div "[PERSON_NAME] Citation Payment.jpeg" at bounding box center [341, 325] width 128 height 17
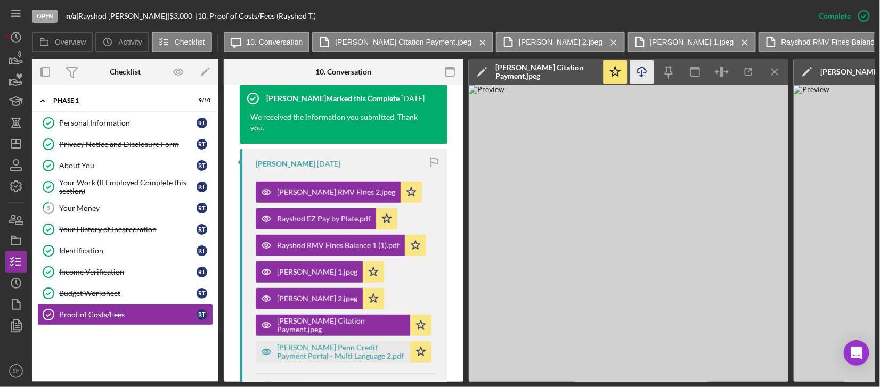
click at [644, 75] on icon "Icon/Download" at bounding box center [642, 72] width 24 height 24
click at [302, 288] on div "[PERSON_NAME] Penn Credit Payment Portal - Multi Language 2.pdf" at bounding box center [341, 351] width 128 height 17
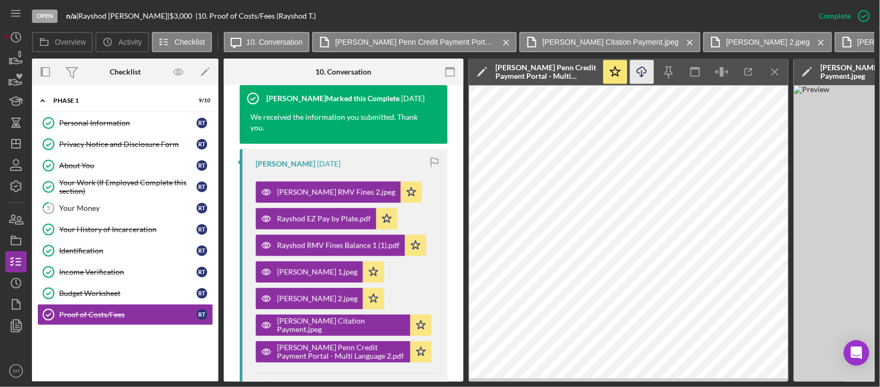
click at [641, 73] on icon "Icon/Download" at bounding box center [642, 72] width 24 height 24
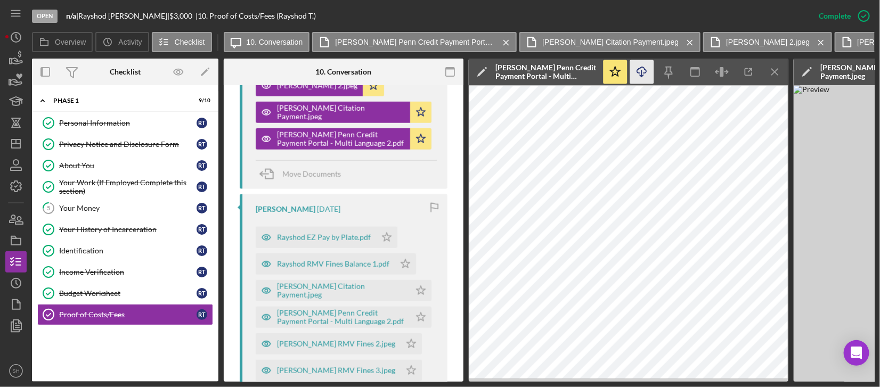
scroll to position [651, 0]
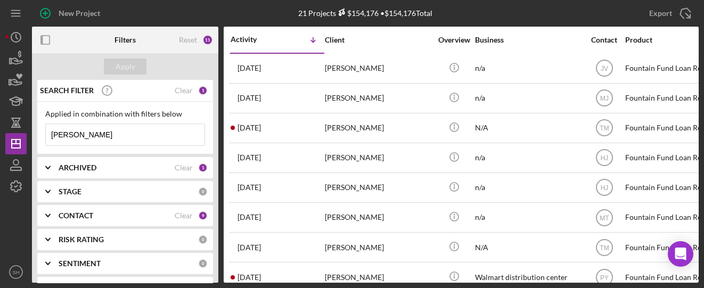
drag, startPoint x: 87, startPoint y: 140, endPoint x: 46, endPoint y: 135, distance: 41.9
click at [46, 135] on input "Taylor" at bounding box center [125, 134] width 159 height 21
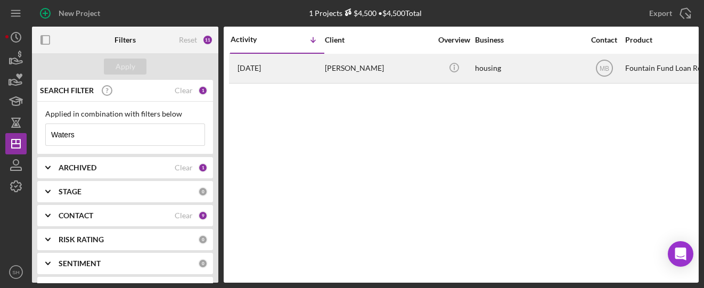
type input "Waters"
click at [335, 76] on div "[PERSON_NAME]" at bounding box center [378, 68] width 106 height 28
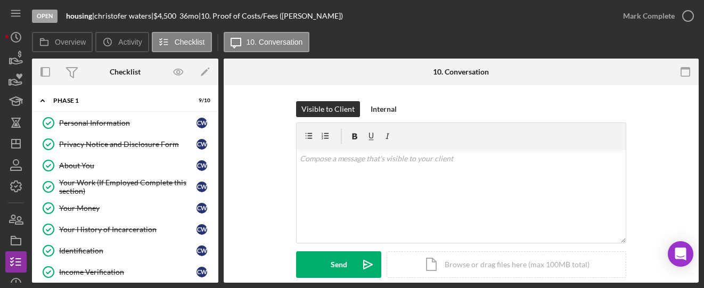
scroll to position [49, 0]
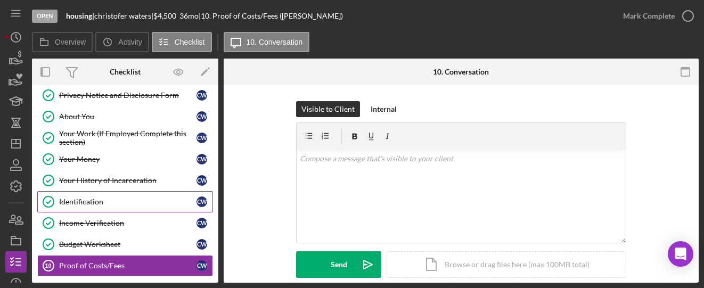
click at [89, 198] on div "Identification" at bounding box center [127, 202] width 137 height 9
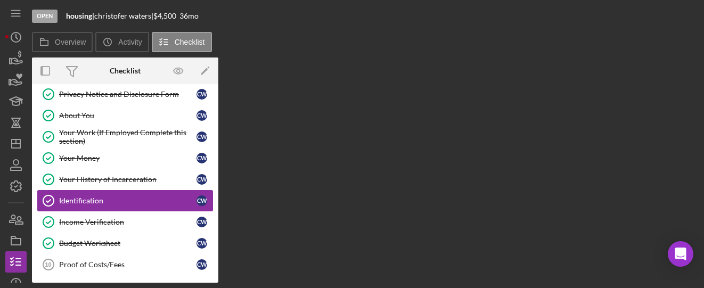
scroll to position [49, 0]
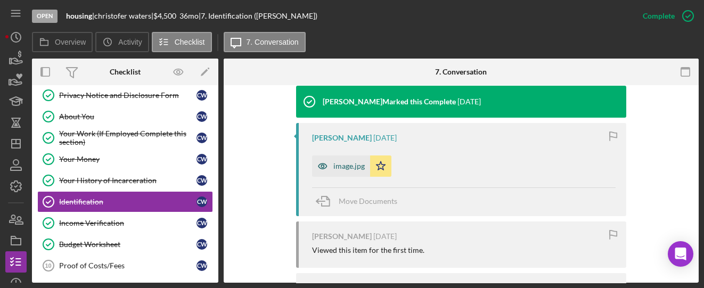
click at [356, 162] on div "image.jpg" at bounding box center [348, 166] width 31 height 9
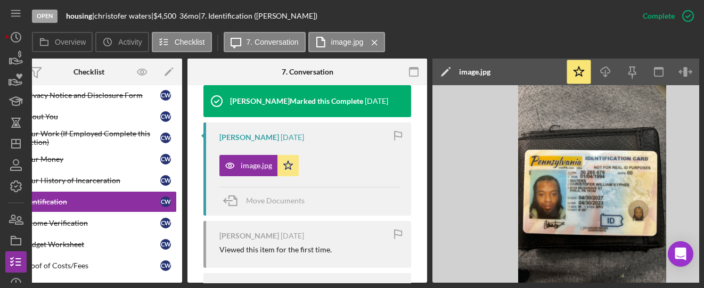
scroll to position [0, 89]
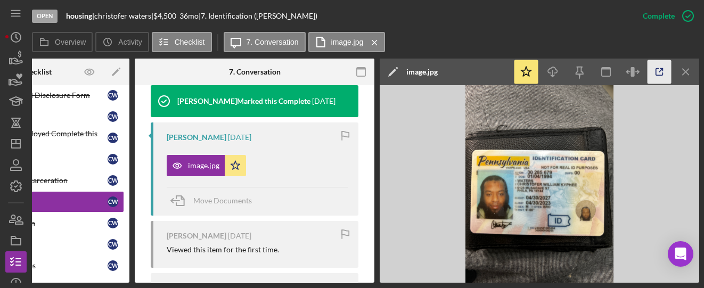
click at [651, 69] on icon "button" at bounding box center [659, 72] width 24 height 24
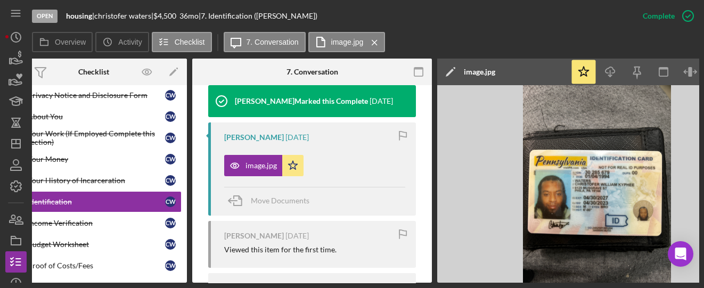
scroll to position [0, 0]
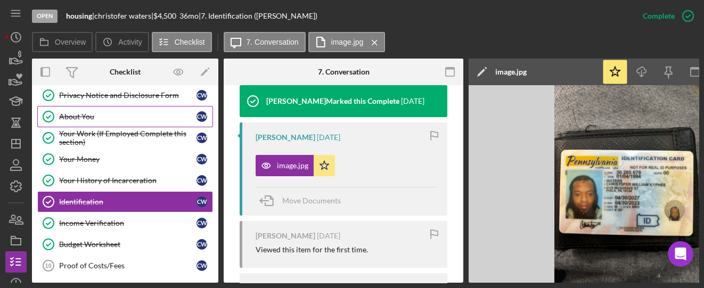
click at [102, 116] on div "About You" at bounding box center [127, 116] width 137 height 9
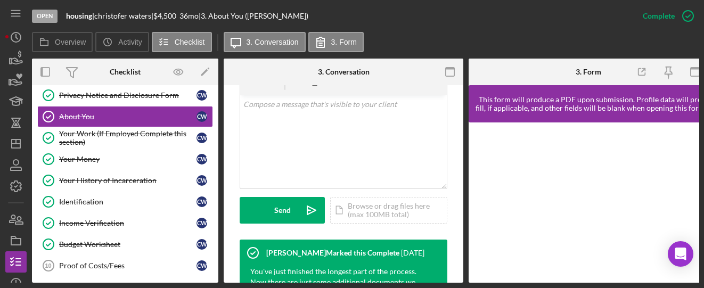
scroll to position [355, 0]
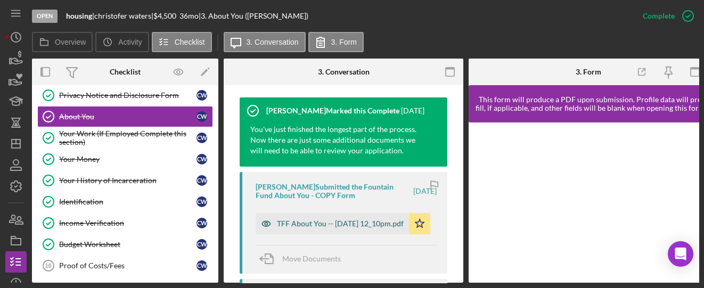
click at [325, 225] on div "TFF About You -- 2025-07-16 12_10pm.pdf" at bounding box center [340, 223] width 127 height 9
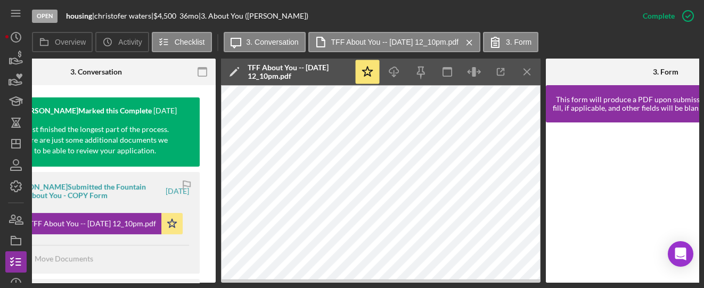
scroll to position [0, 260]
